Goal: Navigation & Orientation: Find specific page/section

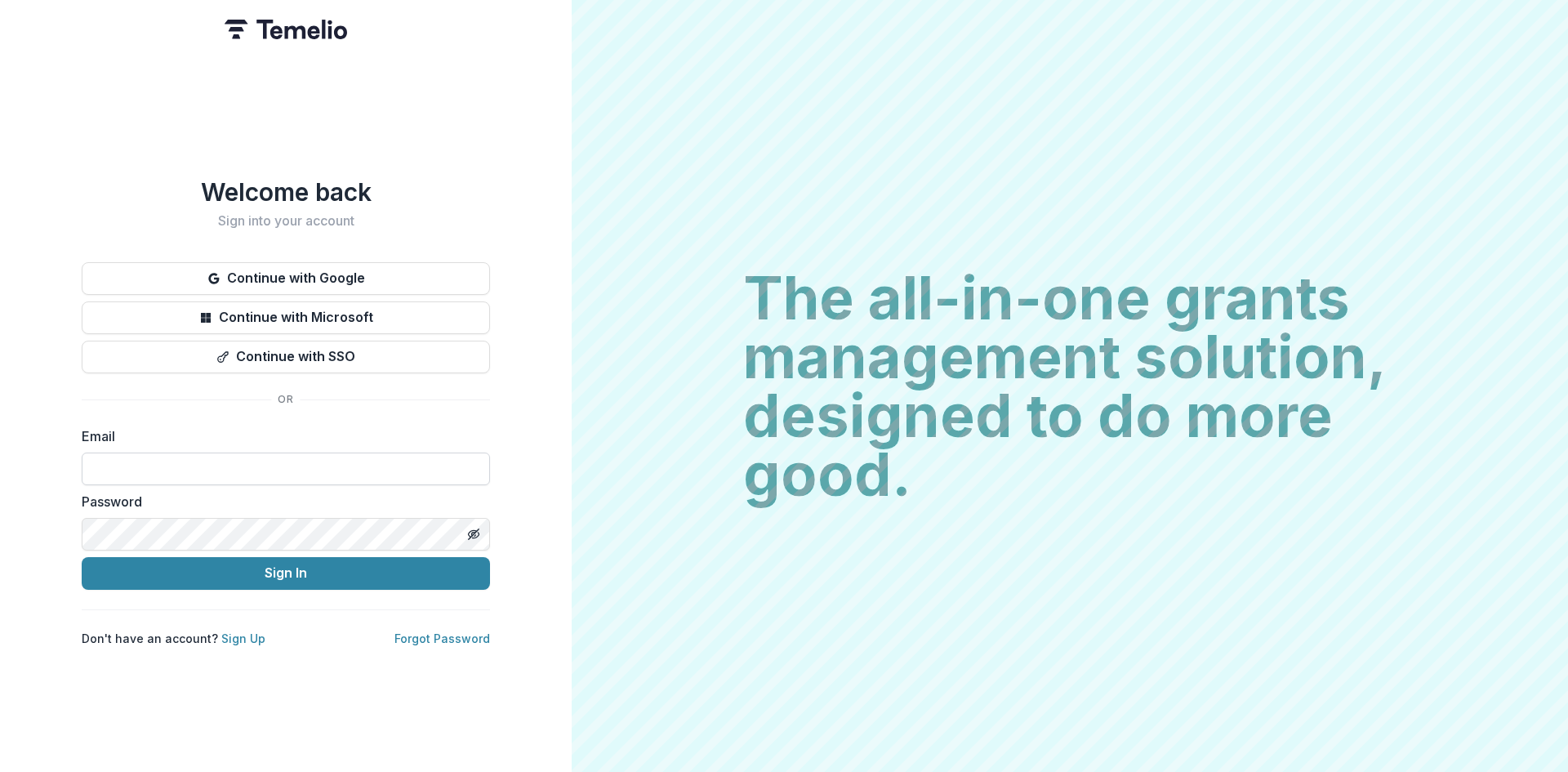
click at [330, 445] on div "Email" at bounding box center [286, 455] width 409 height 59
click at [330, 459] on input at bounding box center [286, 468] width 409 height 32
type input "**********"
click at [278, 569] on button "Sign In" at bounding box center [286, 573] width 409 height 32
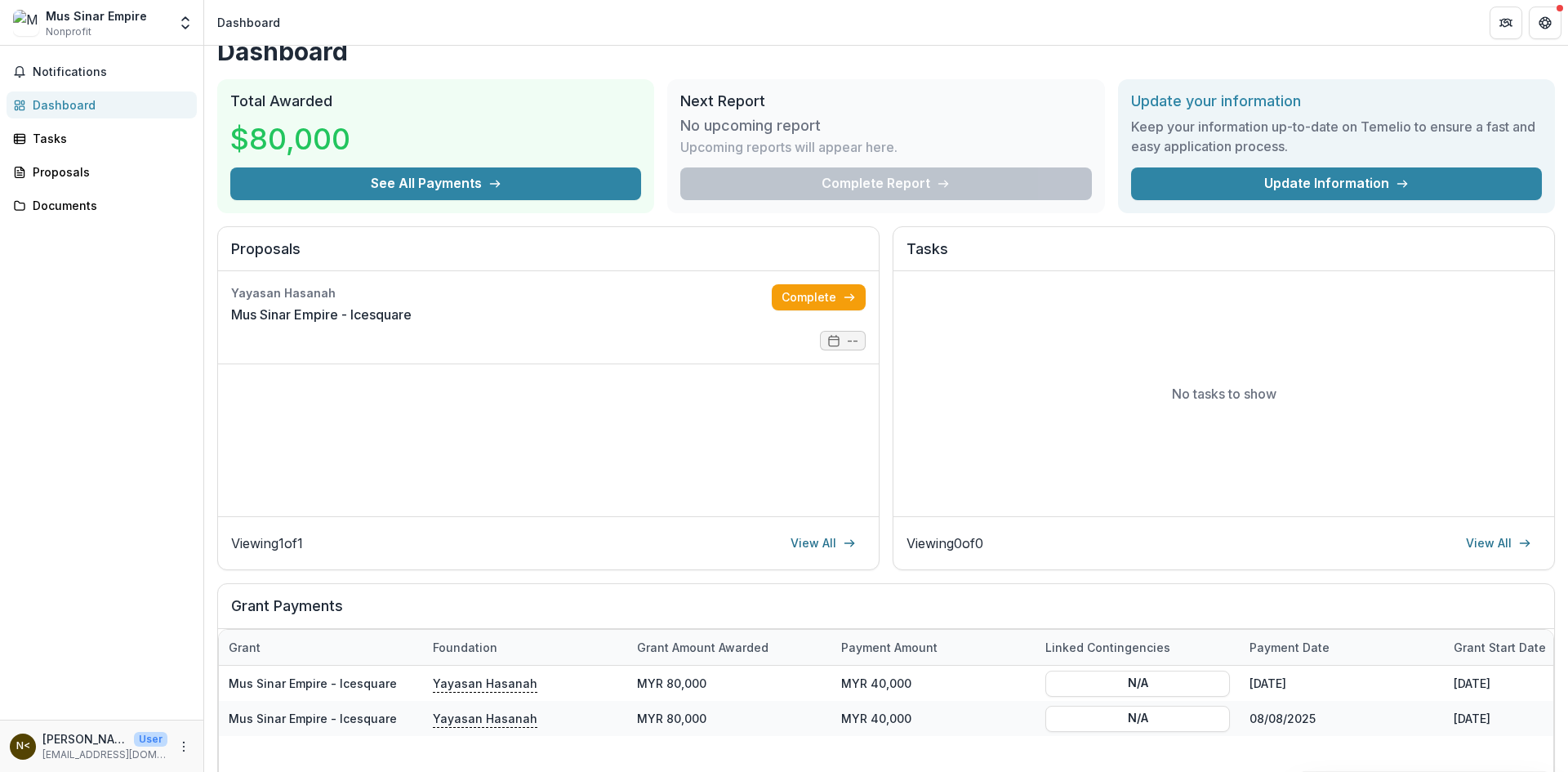
scroll to position [21, 0]
click at [412, 325] on link "Mus Sinar Empire - Icesquare" at bounding box center [321, 315] width 181 height 19
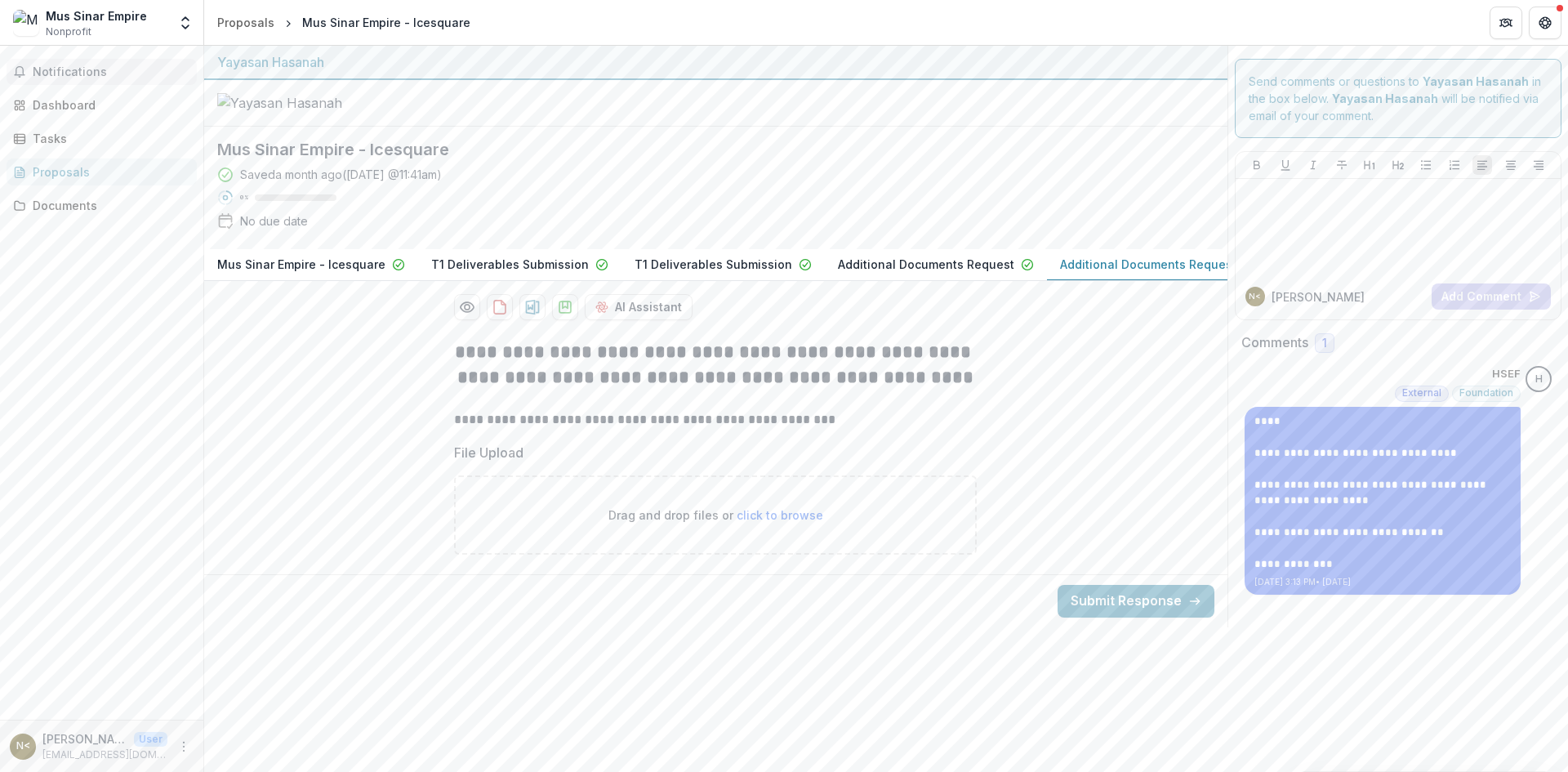
click at [76, 78] on span "Notifications" at bounding box center [111, 72] width 158 height 14
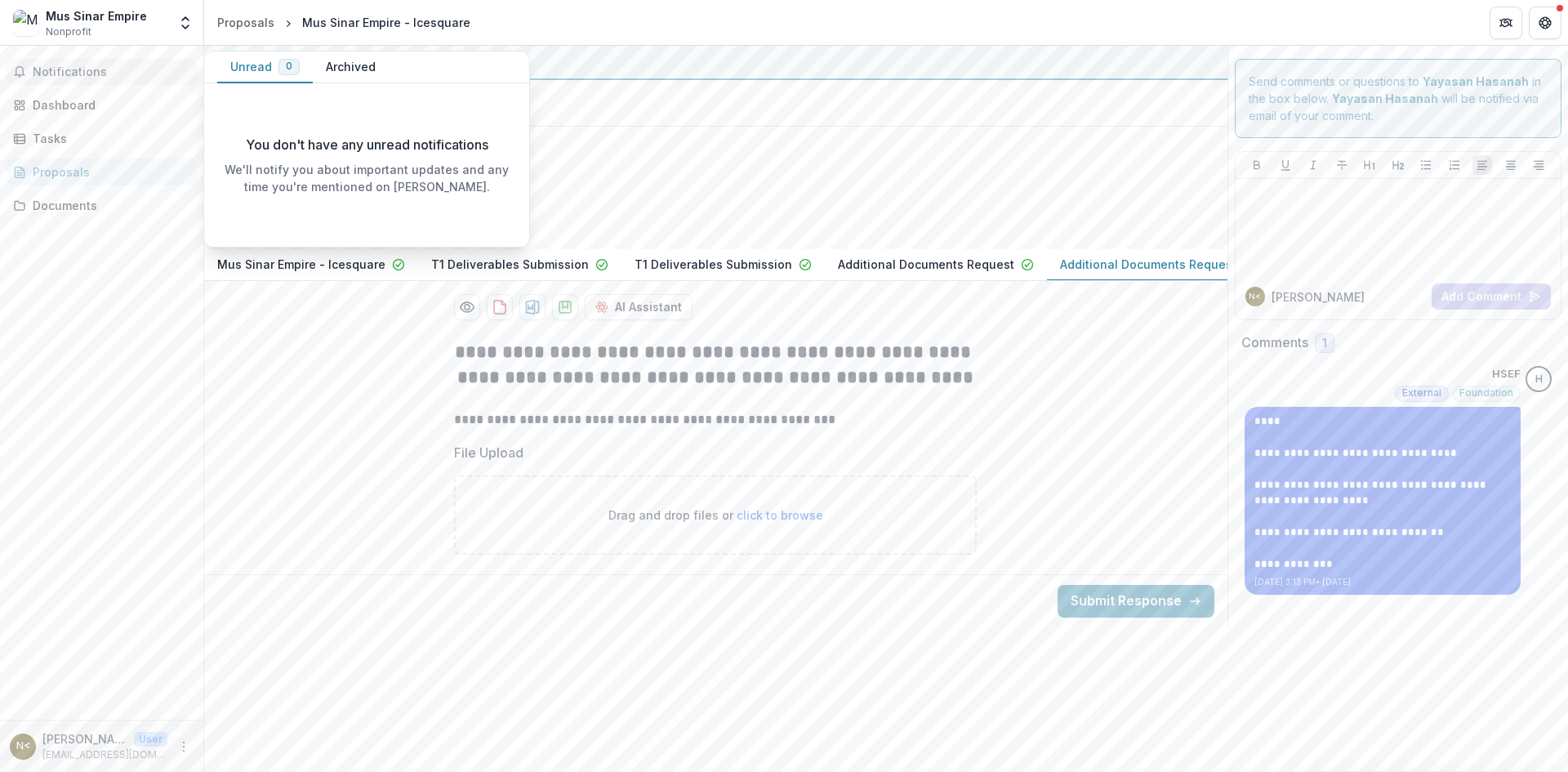
click at [319, 63] on button "Archived" at bounding box center [350, 67] width 76 height 31
click at [240, 60] on button "Unread 0" at bounding box center [265, 67] width 95 height 31
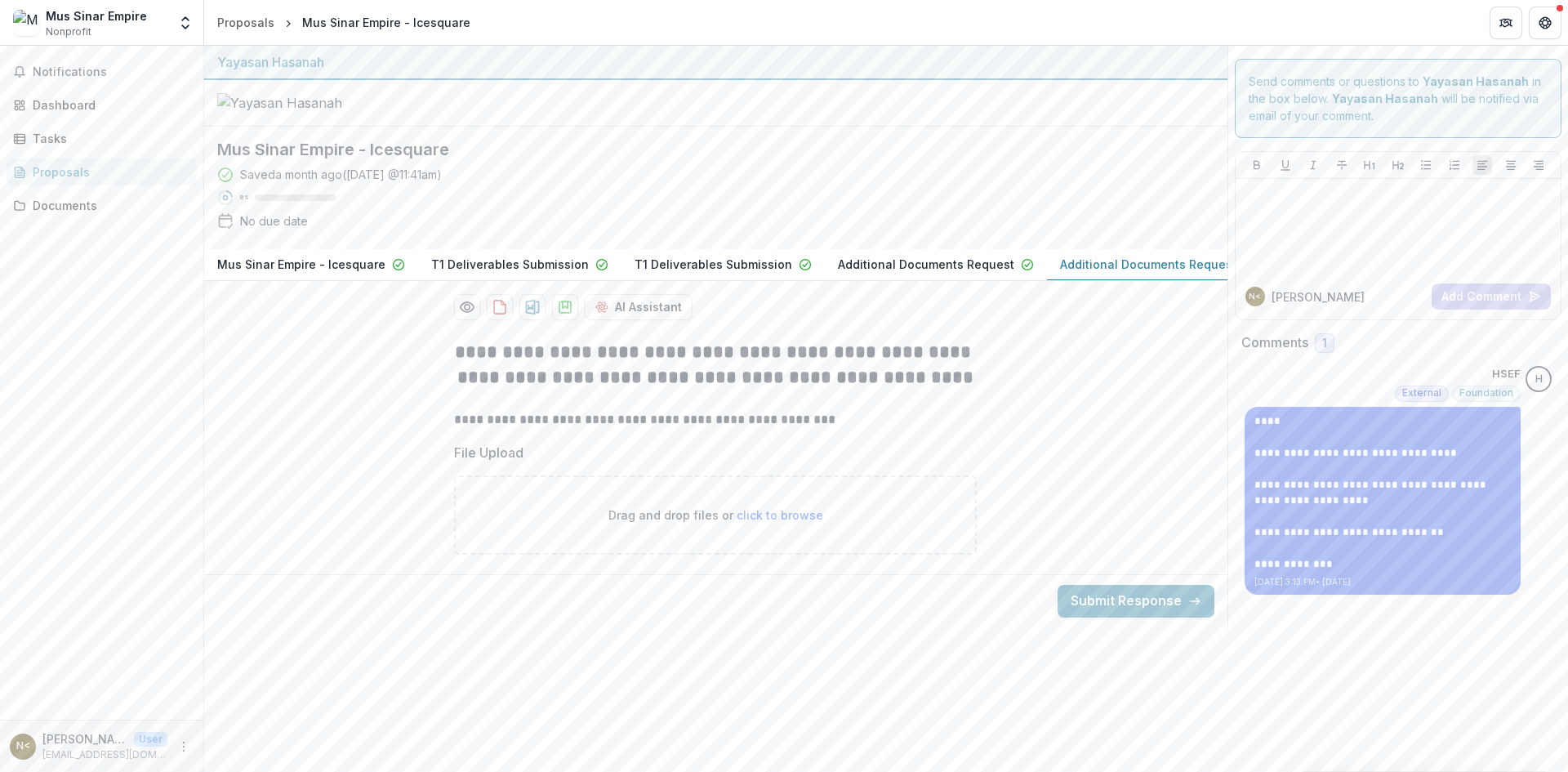
click at [313, 492] on div "**********" at bounding box center [716, 447] width 1023 height 241
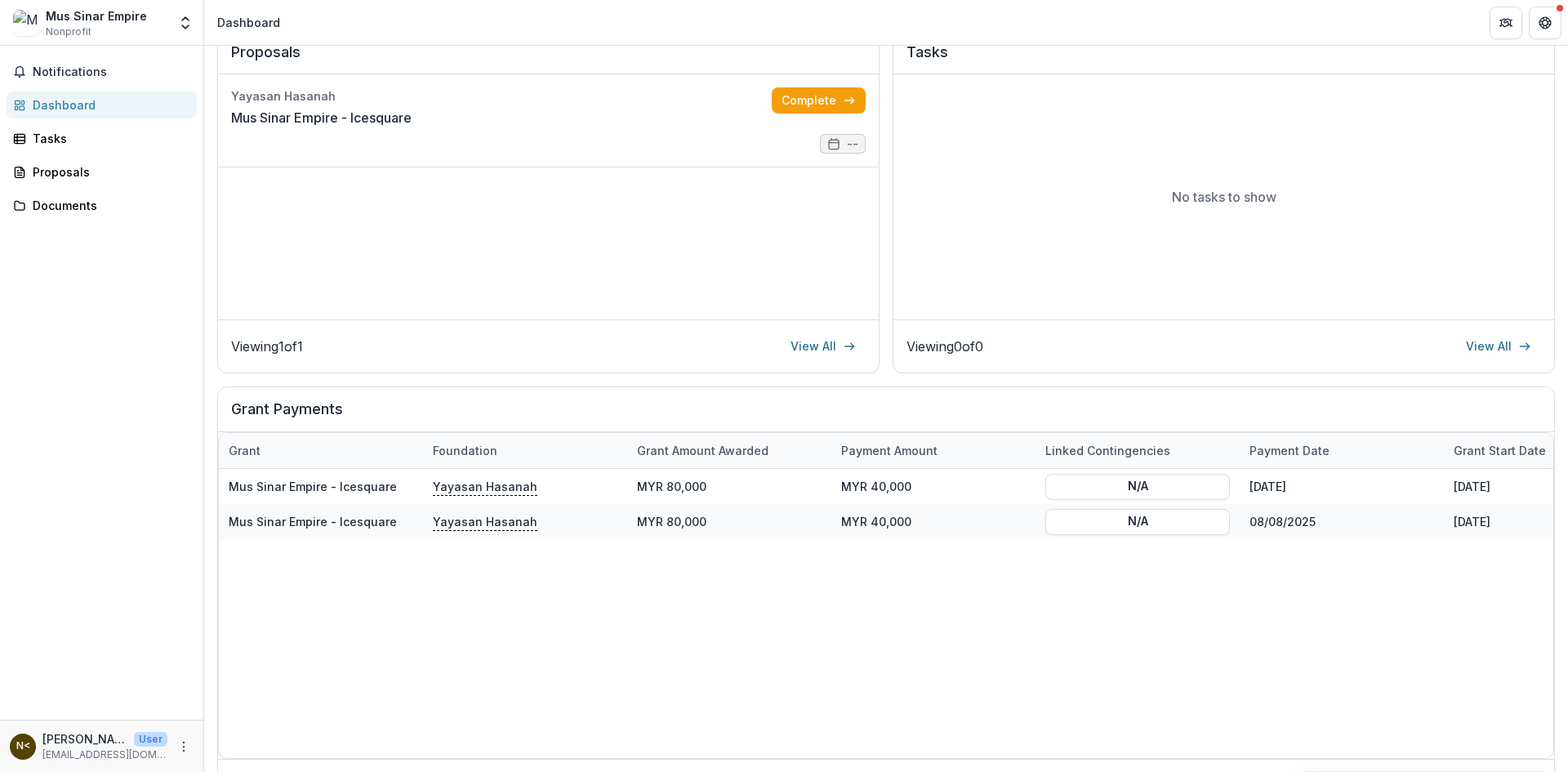
scroll to position [266, 0]
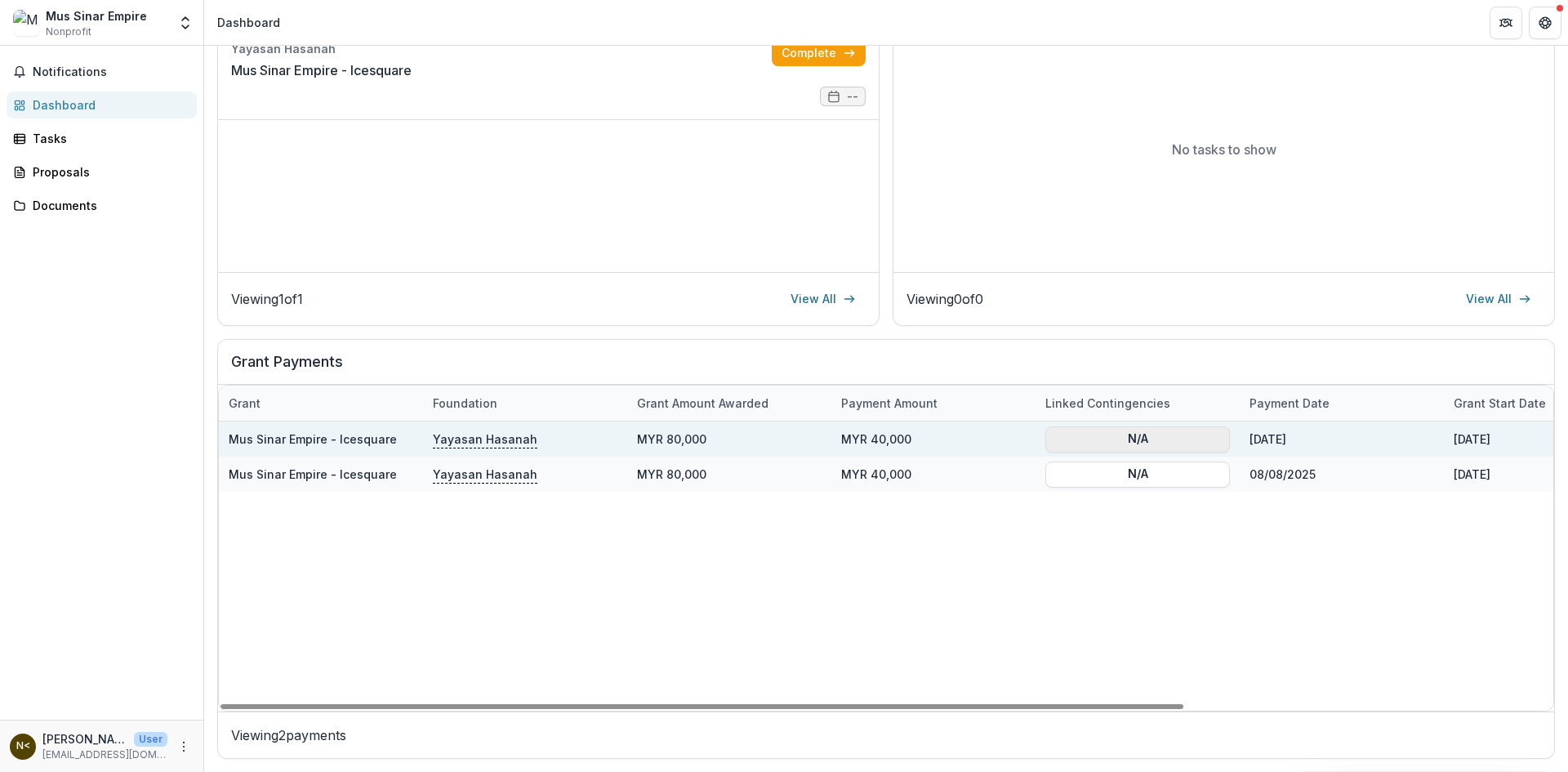
click at [1148, 437] on button "N/A" at bounding box center [1137, 438] width 184 height 26
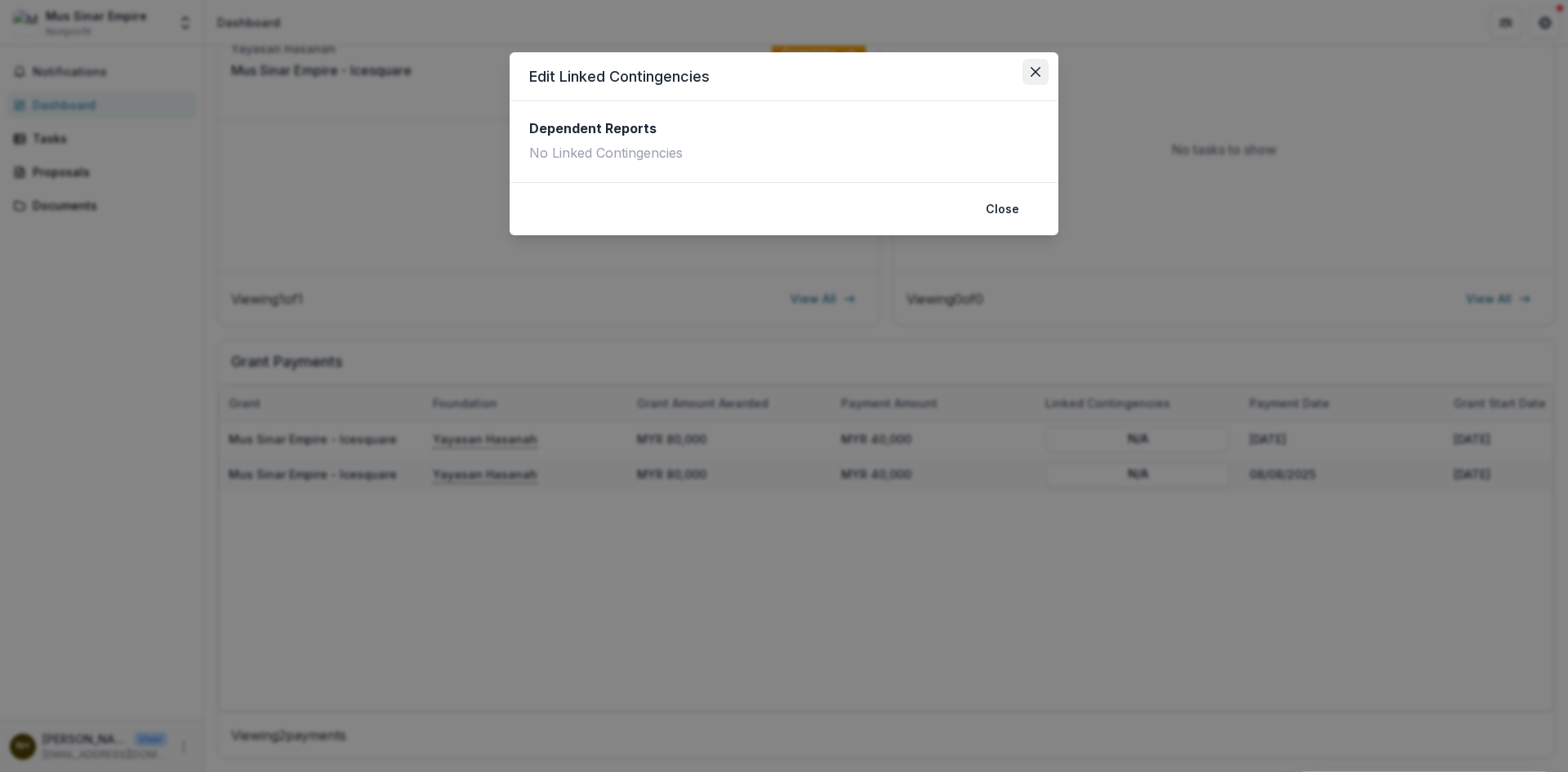
click at [1033, 70] on icon "Close" at bounding box center [1035, 72] width 10 height 10
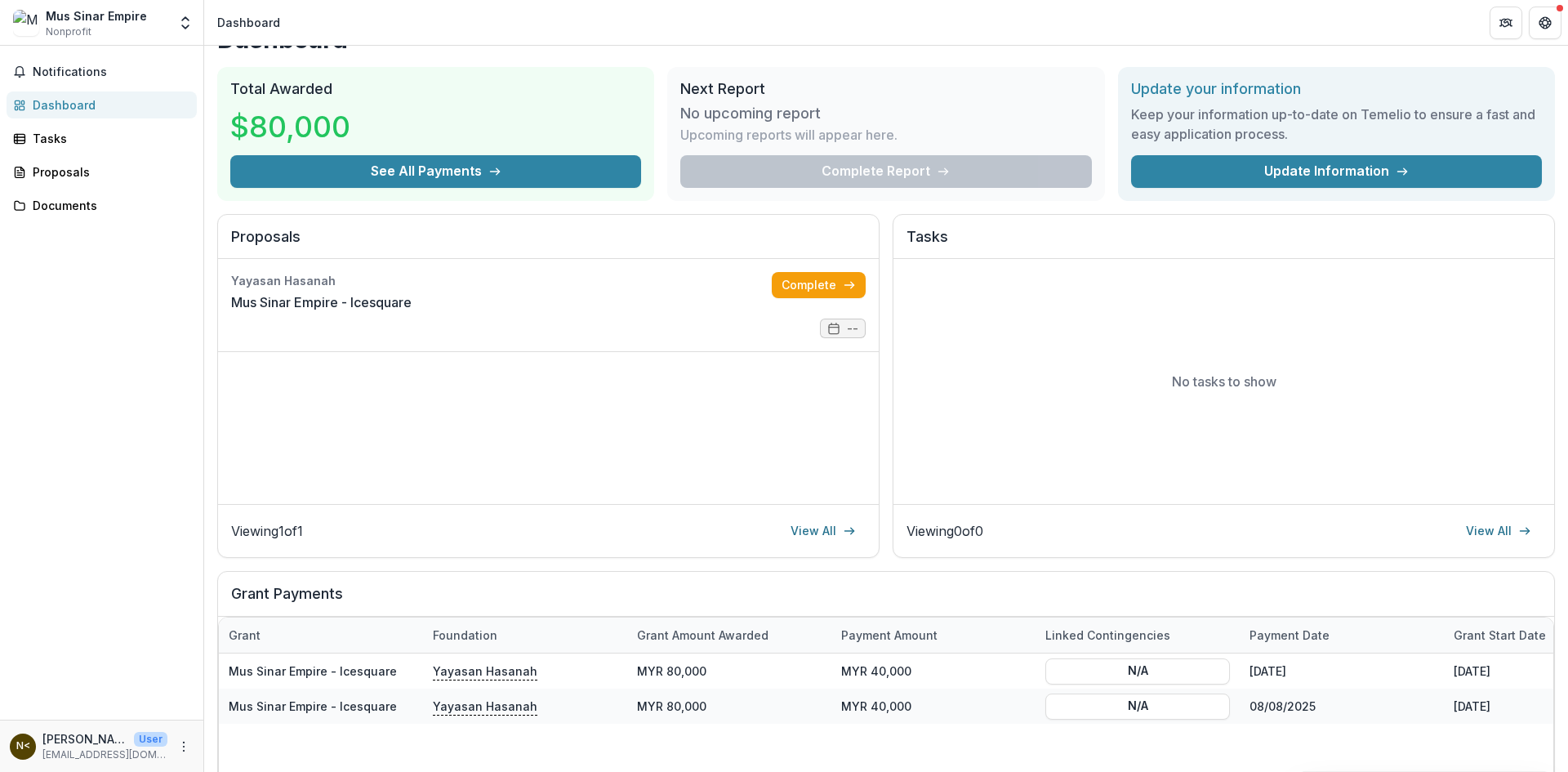
scroll to position [0, 0]
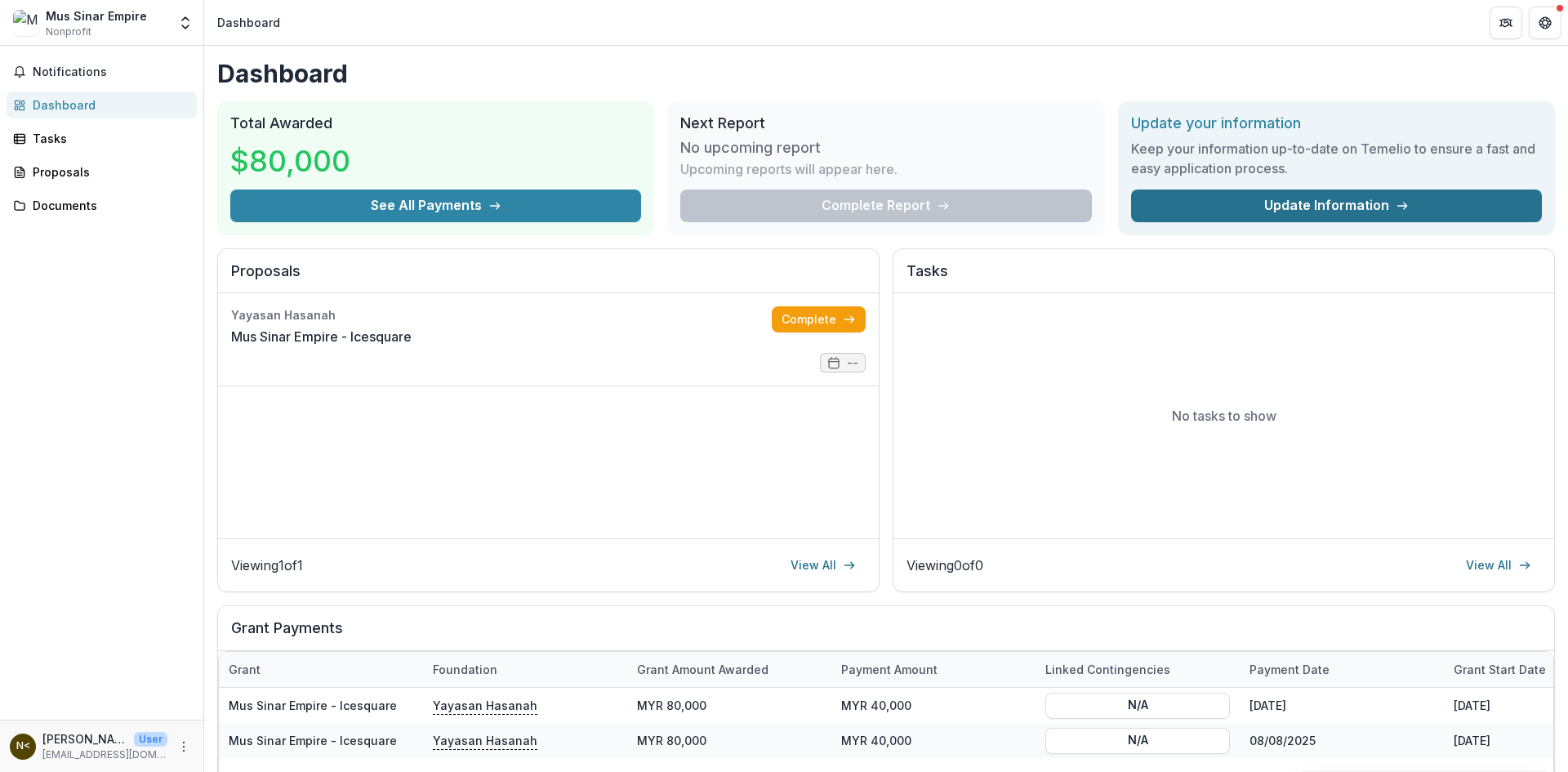
drag, startPoint x: 1400, startPoint y: 210, endPoint x: 1361, endPoint y: 203, distance: 39.6
click at [1400, 210] on icon at bounding box center [1402, 205] width 13 height 13
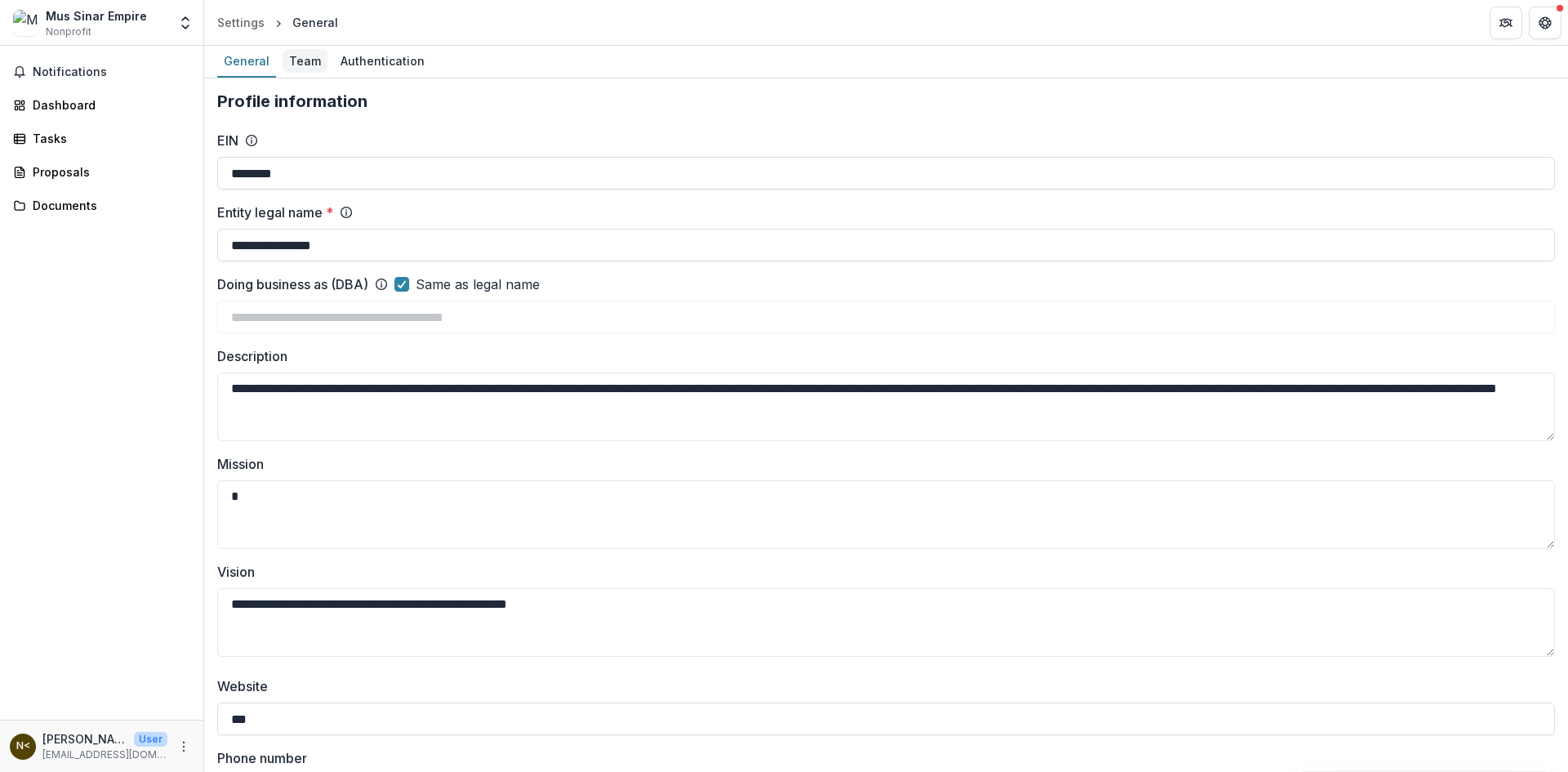
click at [301, 59] on div "Team" at bounding box center [305, 60] width 45 height 24
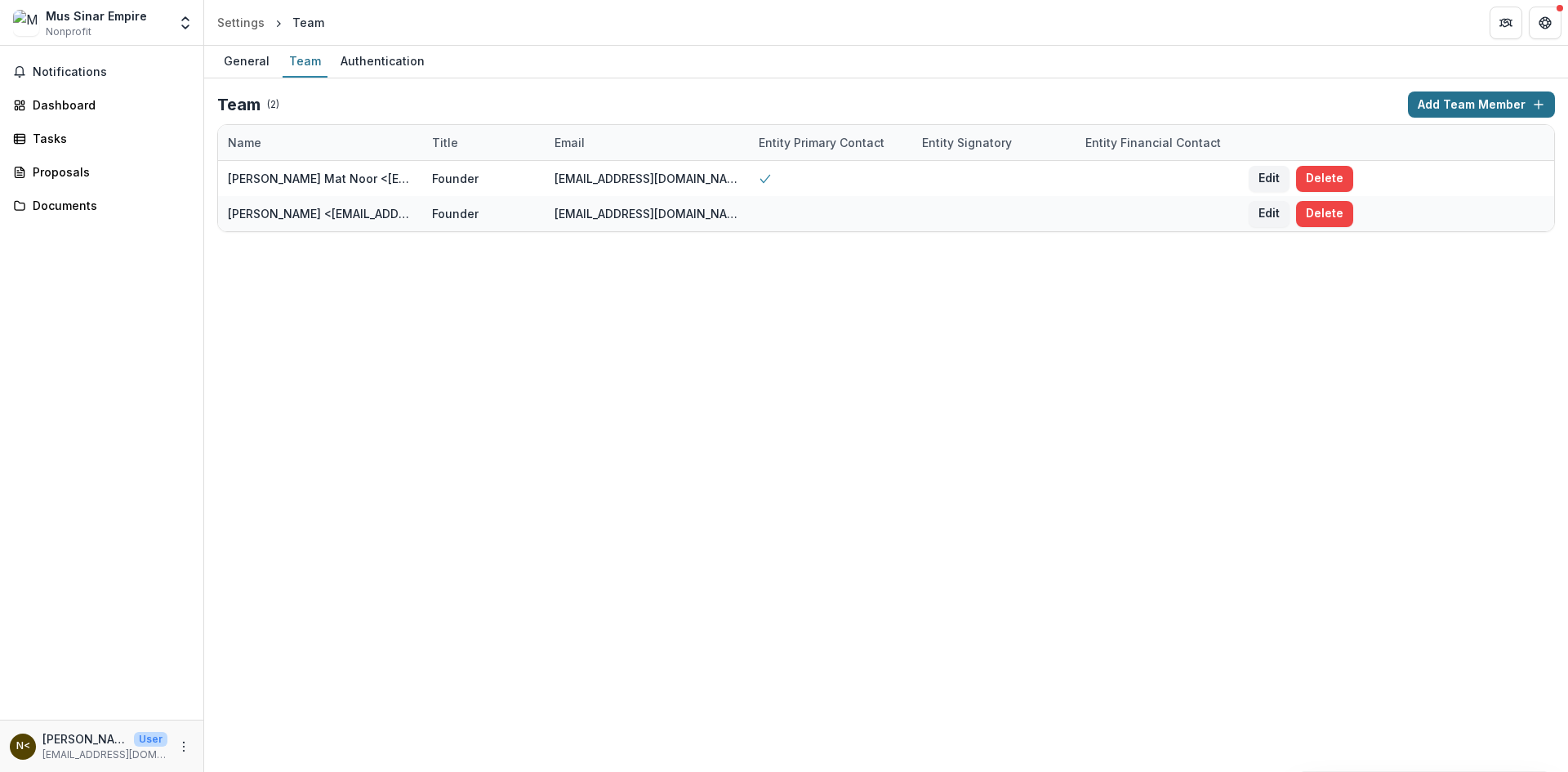
click at [1537, 103] on icon "button" at bounding box center [1538, 104] width 13 height 13
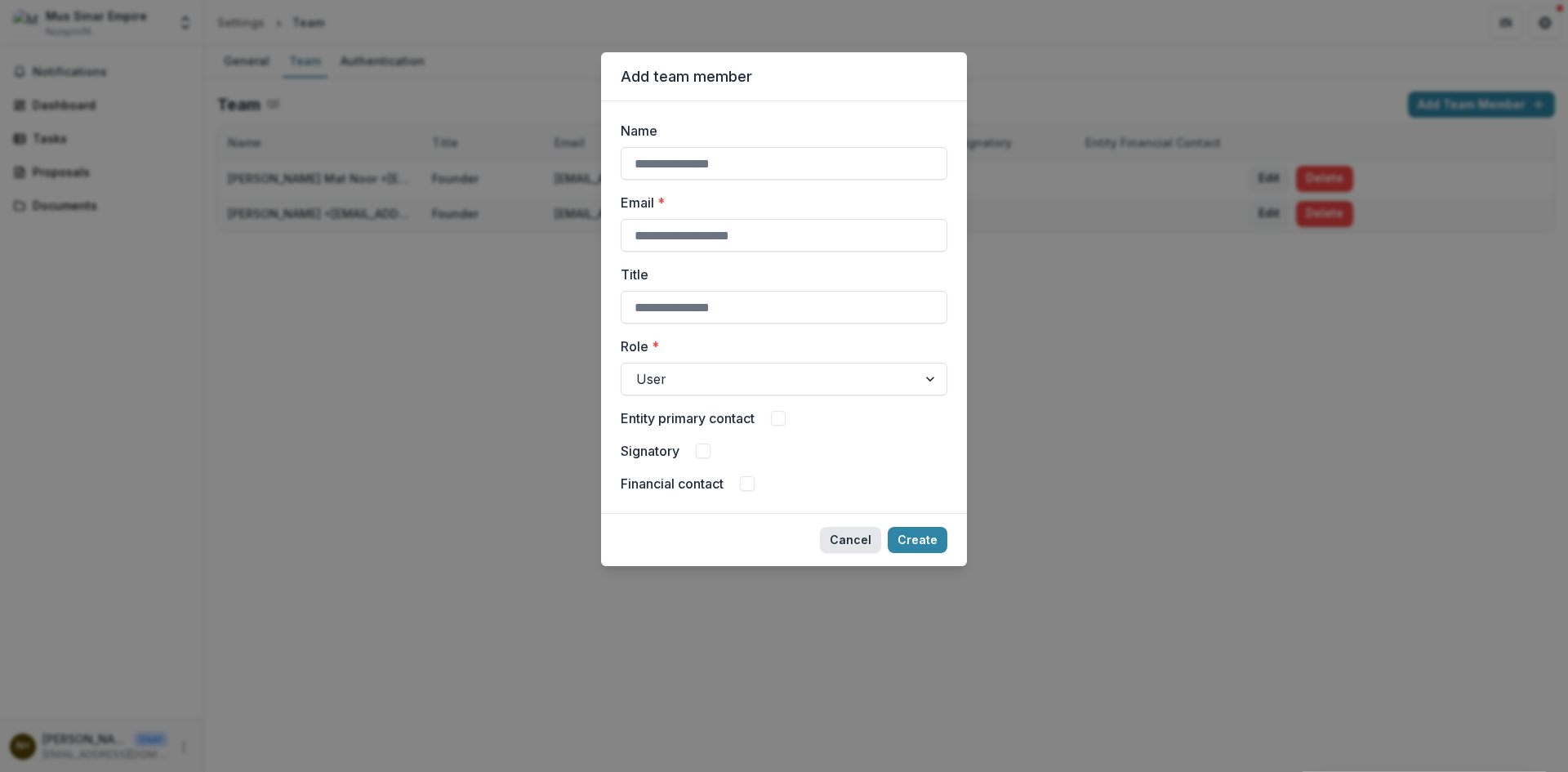
click at [861, 546] on button "Cancel" at bounding box center [850, 540] width 61 height 26
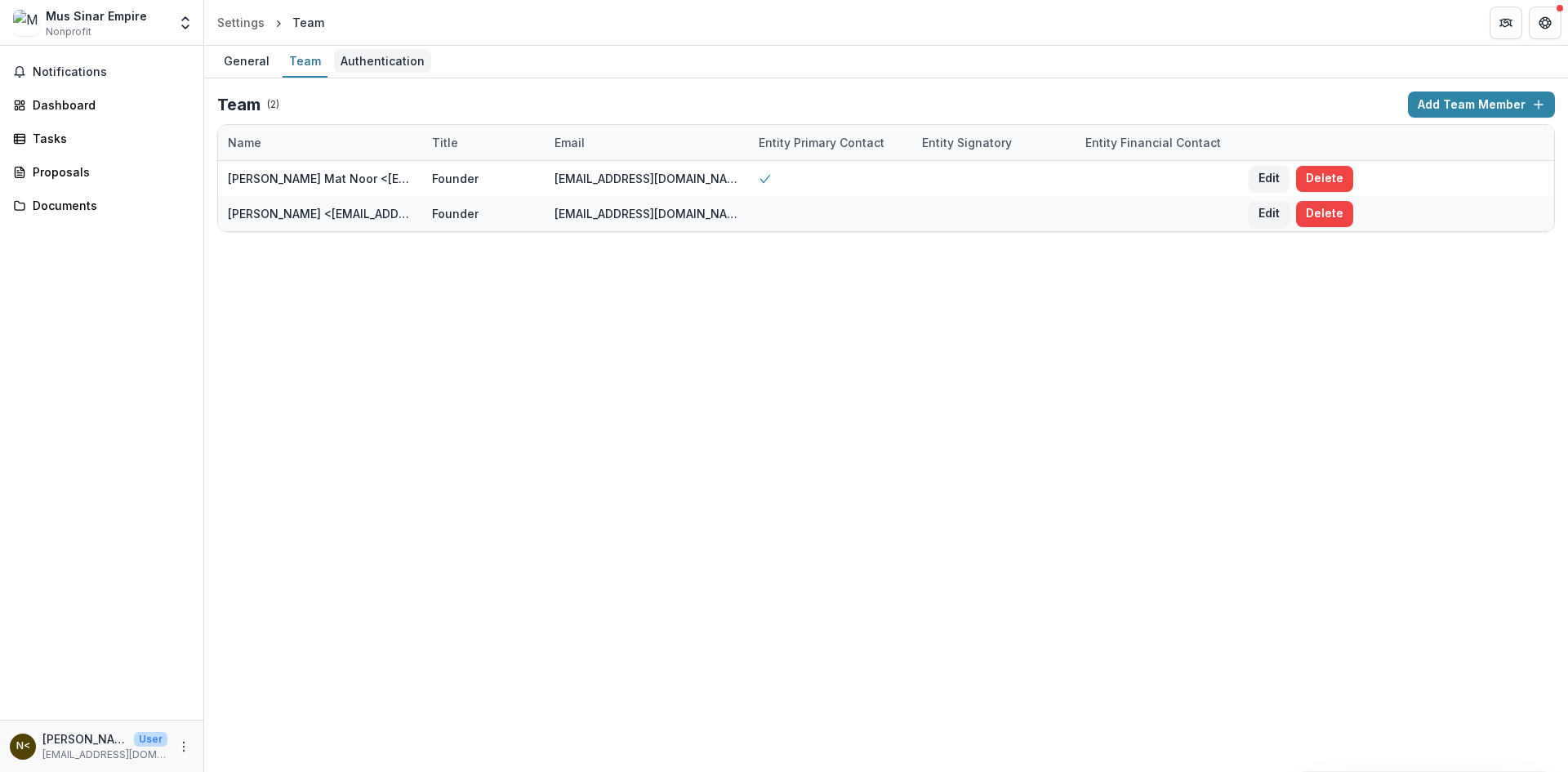
click at [407, 60] on div "Authentication" at bounding box center [382, 60] width 97 height 24
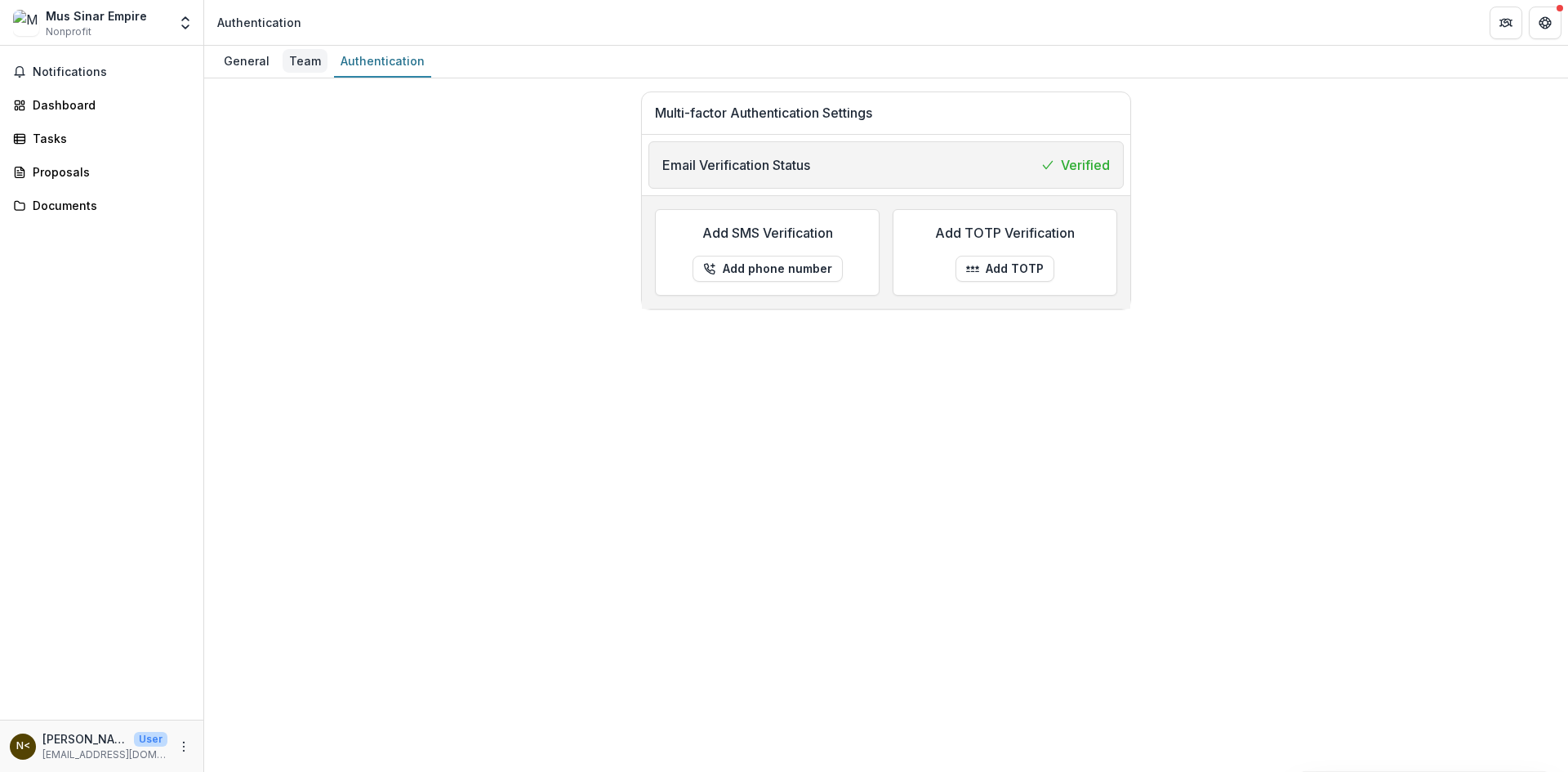
click at [300, 59] on div "Team" at bounding box center [305, 60] width 45 height 24
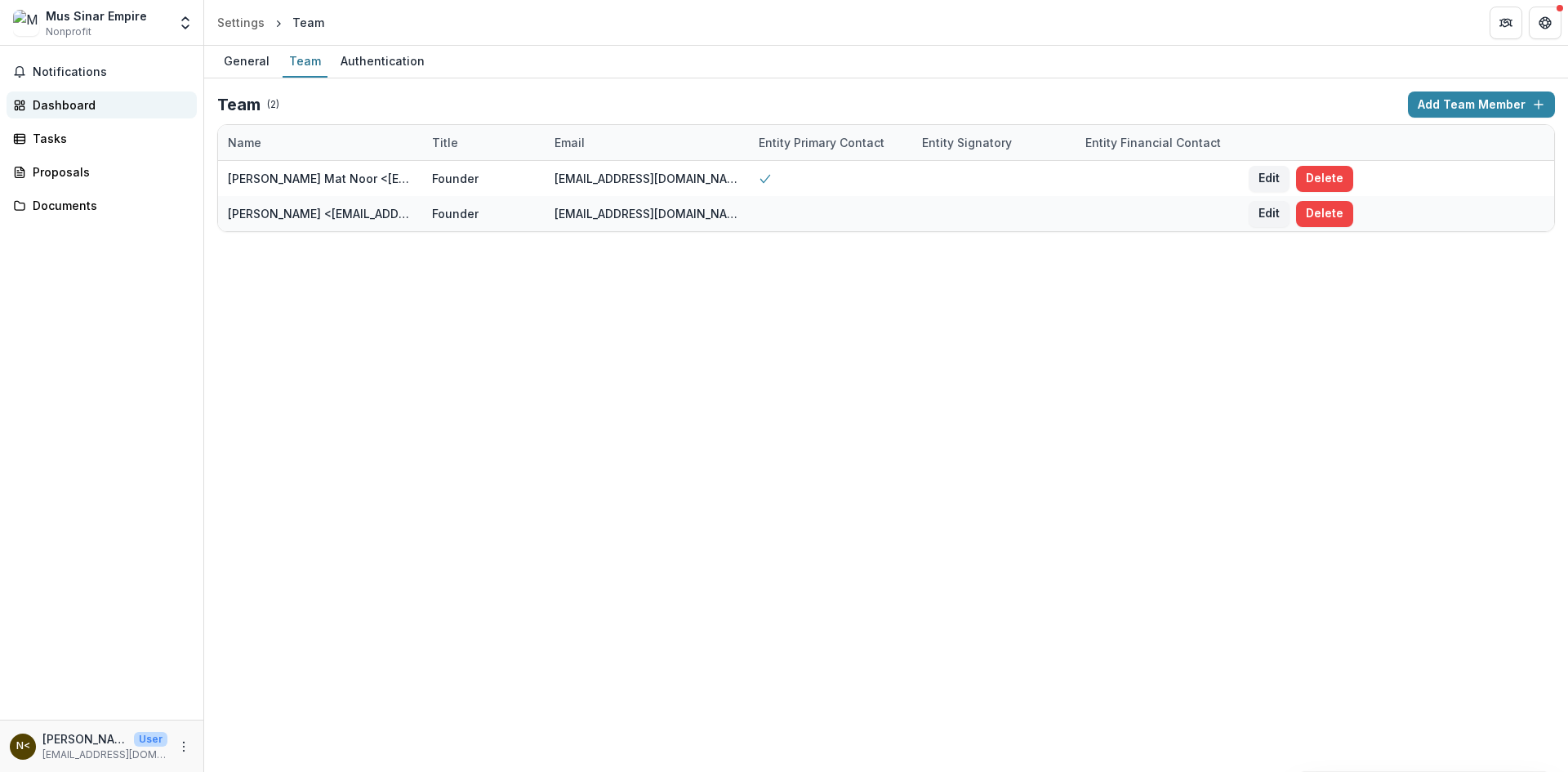
click at [72, 107] on div "Dashboard" at bounding box center [107, 105] width 151 height 17
